Goal: Task Accomplishment & Management: Manage account settings

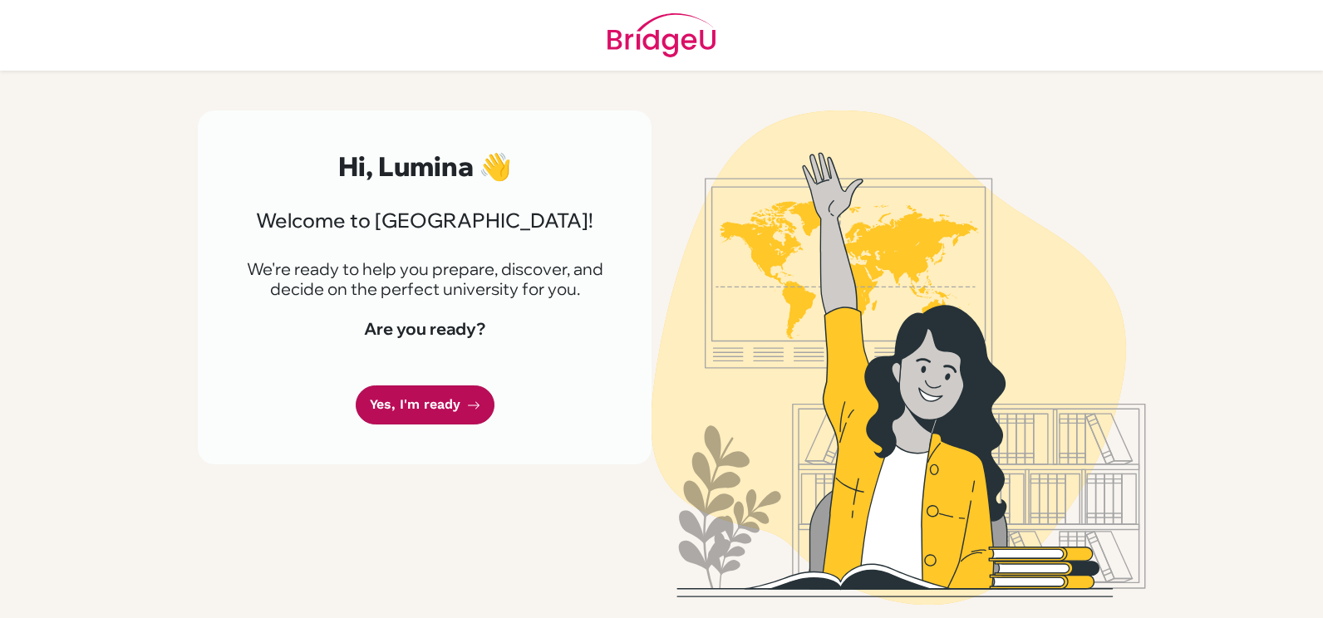
drag, startPoint x: 0, startPoint y: 0, endPoint x: 443, endPoint y: 401, distance: 597.7
click at [443, 401] on link "Yes, I'm ready" at bounding box center [425, 405] width 139 height 39
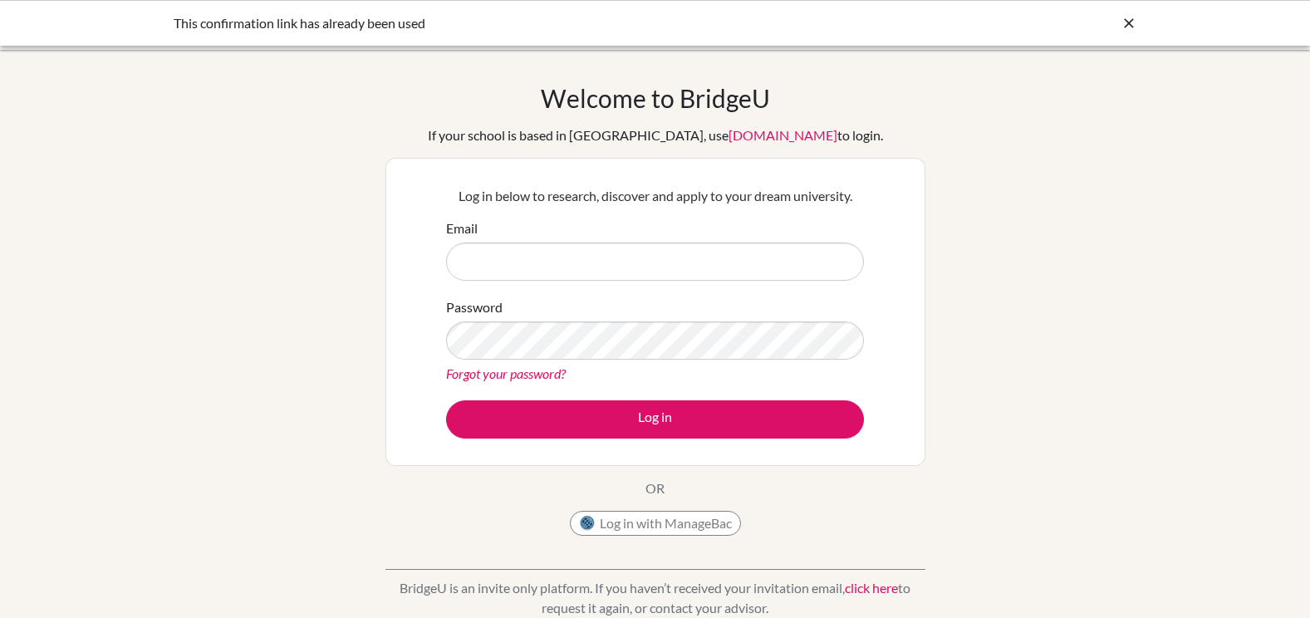
click at [505, 227] on div "Email" at bounding box center [655, 250] width 418 height 62
click at [543, 265] on input "Email" at bounding box center [655, 262] width 418 height 38
click at [492, 381] on link "Forgot your password?" at bounding box center [506, 374] width 120 height 16
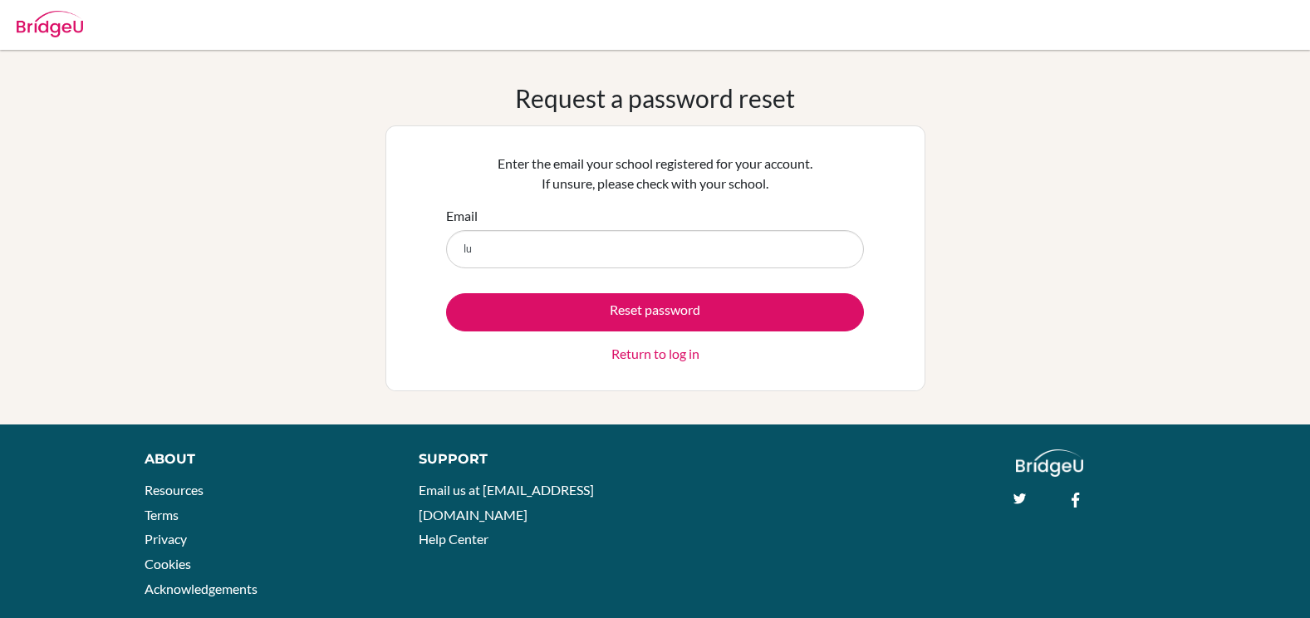
type input "l"
